Goal: Transaction & Acquisition: Purchase product/service

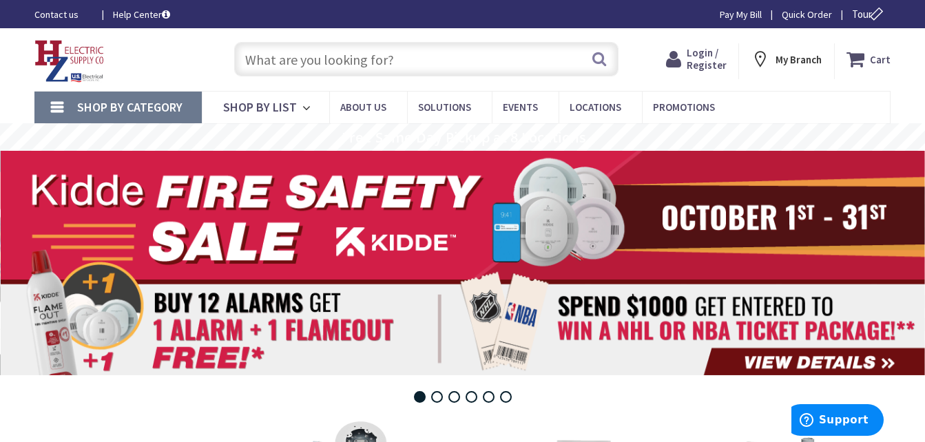
click at [692, 53] on span "Login / Register" at bounding box center [707, 58] width 40 height 25
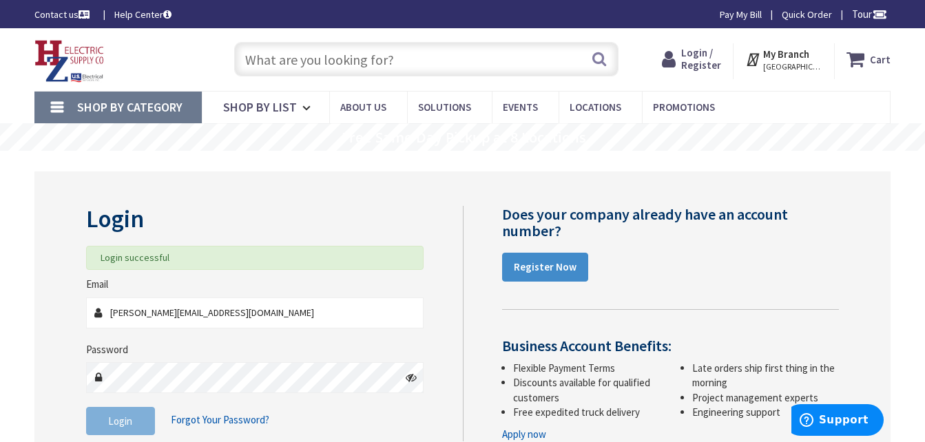
scroll to position [69, 0]
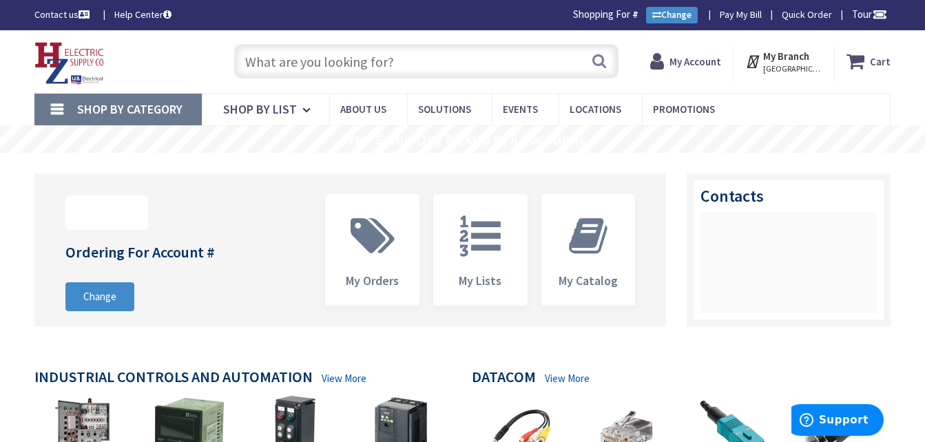
click at [523, 73] on input "text" at bounding box center [426, 61] width 384 height 34
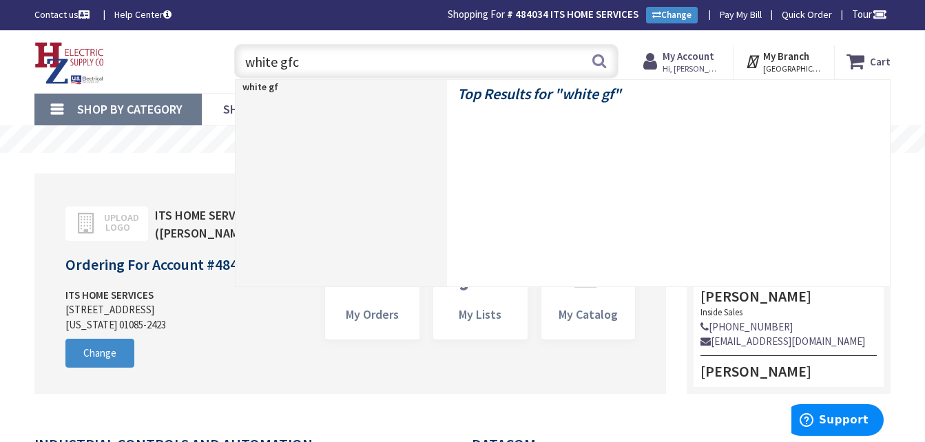
type input "white gfci"
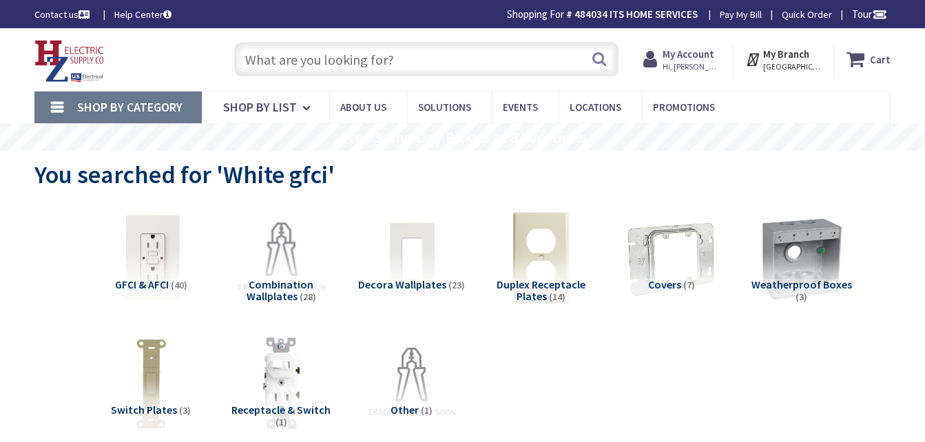
click at [147, 262] on img at bounding box center [151, 258] width 107 height 107
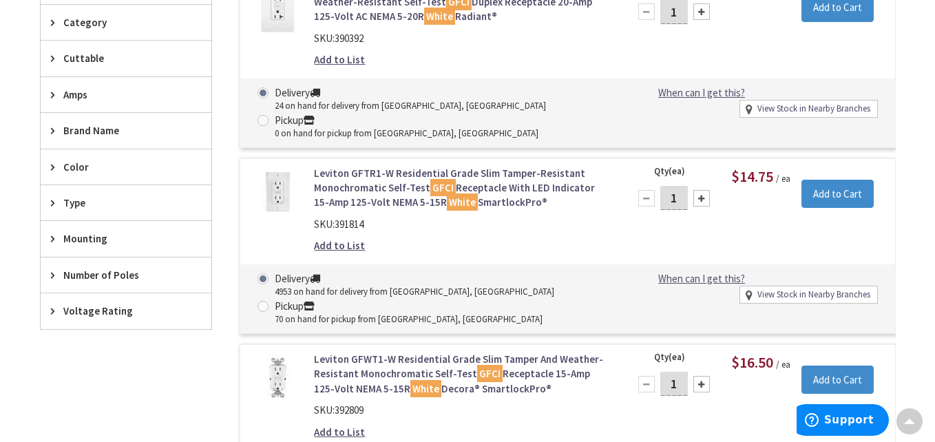
scroll to position [559, 0]
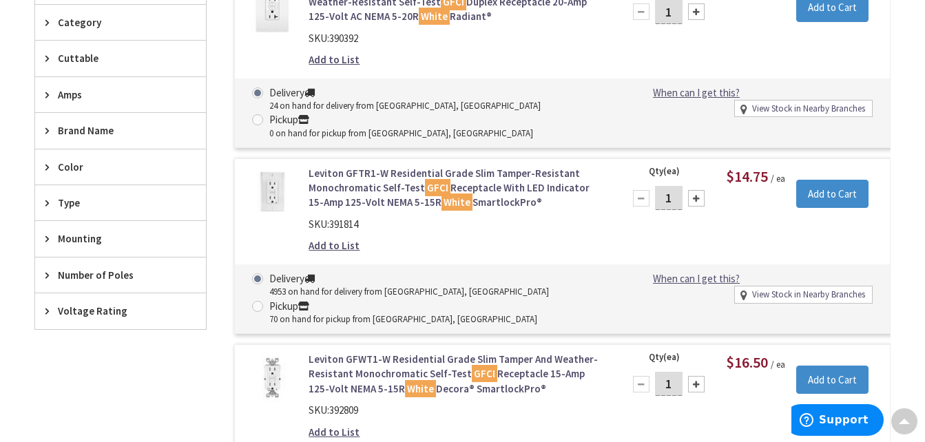
click at [696, 202] on div at bounding box center [696, 198] width 17 height 17
type input "2"
click at [856, 196] on input "Add to Cart" at bounding box center [832, 194] width 72 height 29
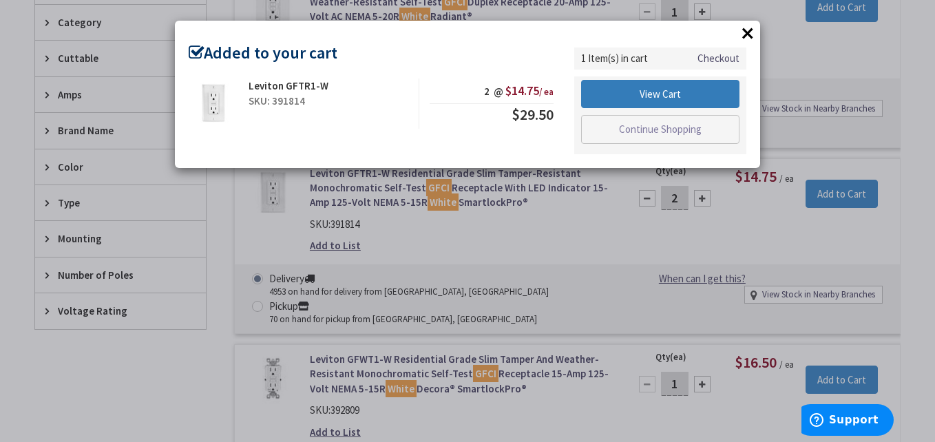
click at [672, 99] on link "View Cart" at bounding box center [660, 94] width 158 height 29
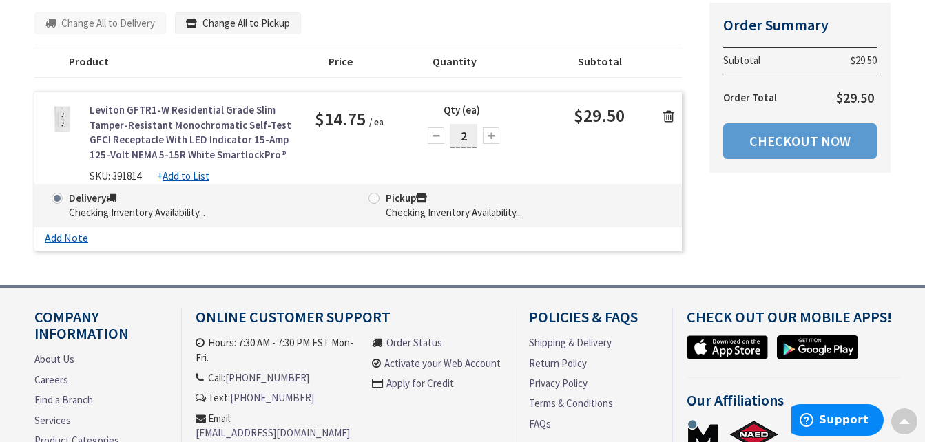
scroll to position [209, 0]
click at [806, 142] on link "Checkout Now" at bounding box center [800, 141] width 154 height 36
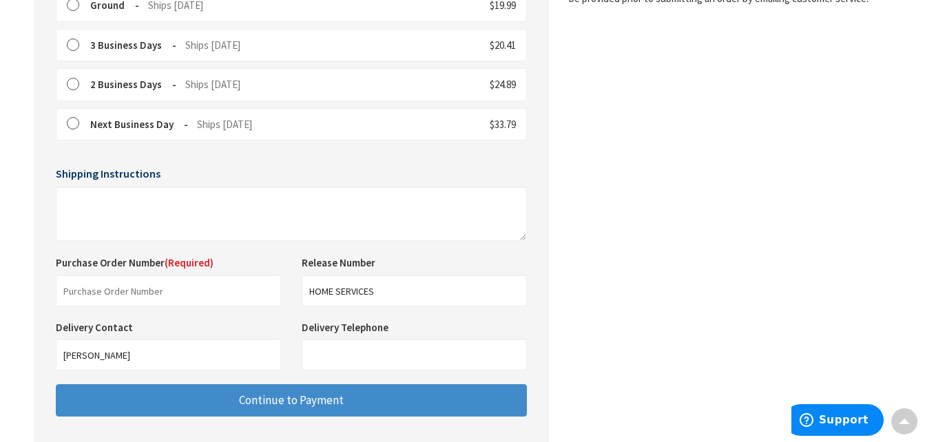
scroll to position [482, 0]
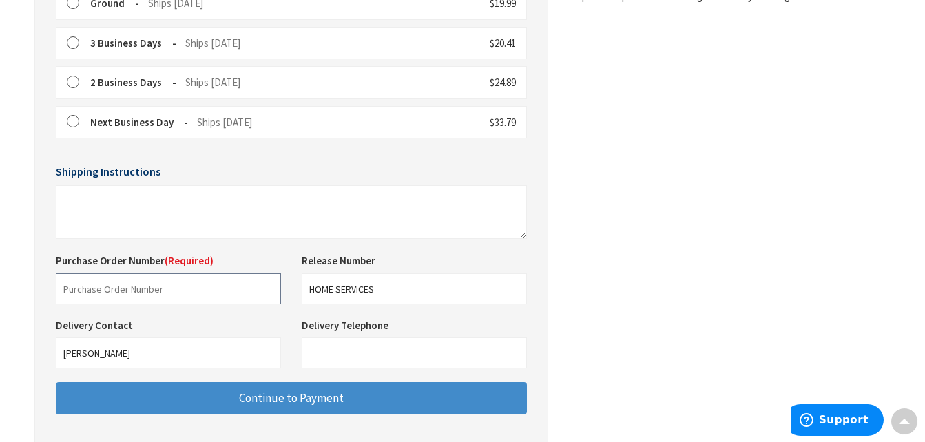
click at [219, 293] on input "text" at bounding box center [168, 288] width 225 height 31
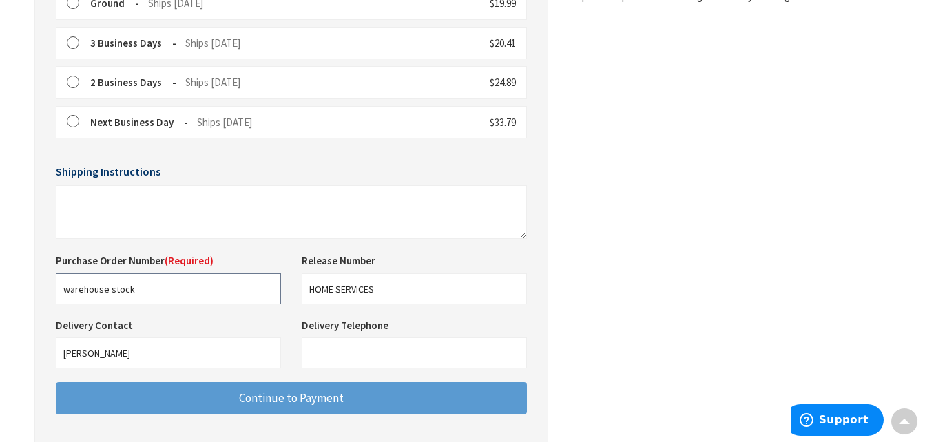
type input "warehouse stock"
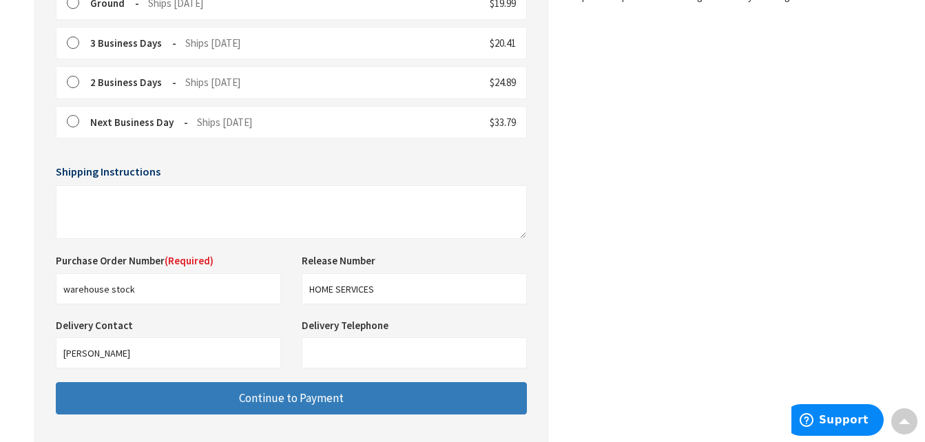
click at [302, 388] on button "Continue to Payment" at bounding box center [291, 398] width 471 height 32
